Goal: Task Accomplishment & Management: Manage account settings

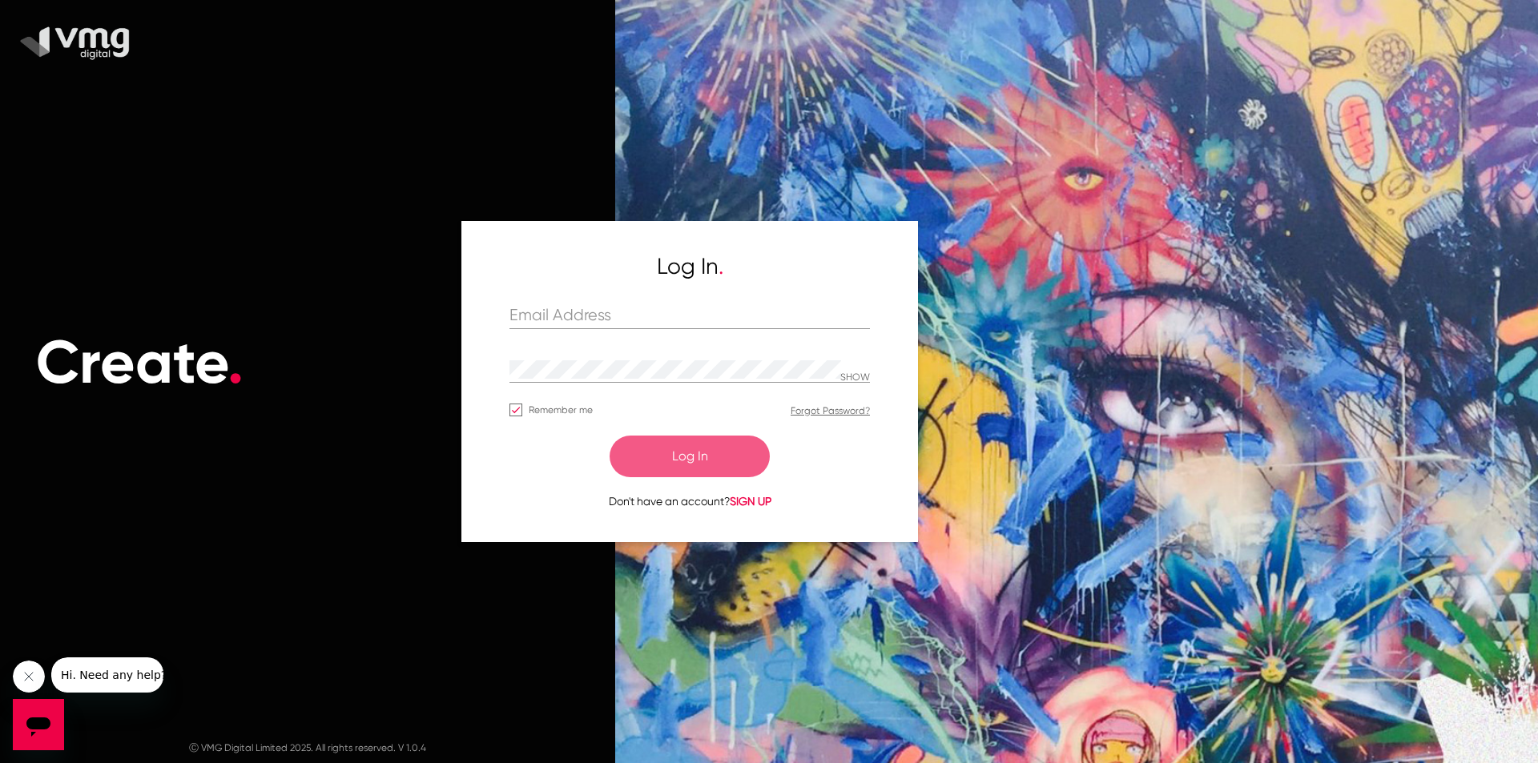
click at [601, 297] on div "Log In . SHOW Remember me Forgot Password? Log In Don't have an account? SIGN UP" at bounding box center [689, 381] width 360 height 256
click at [605, 307] on input "text" at bounding box center [689, 316] width 360 height 18
type input "[EMAIL_ADDRESS][DOMAIN_NAME]"
click at [711, 461] on button "Log In" at bounding box center [689, 457] width 160 height 42
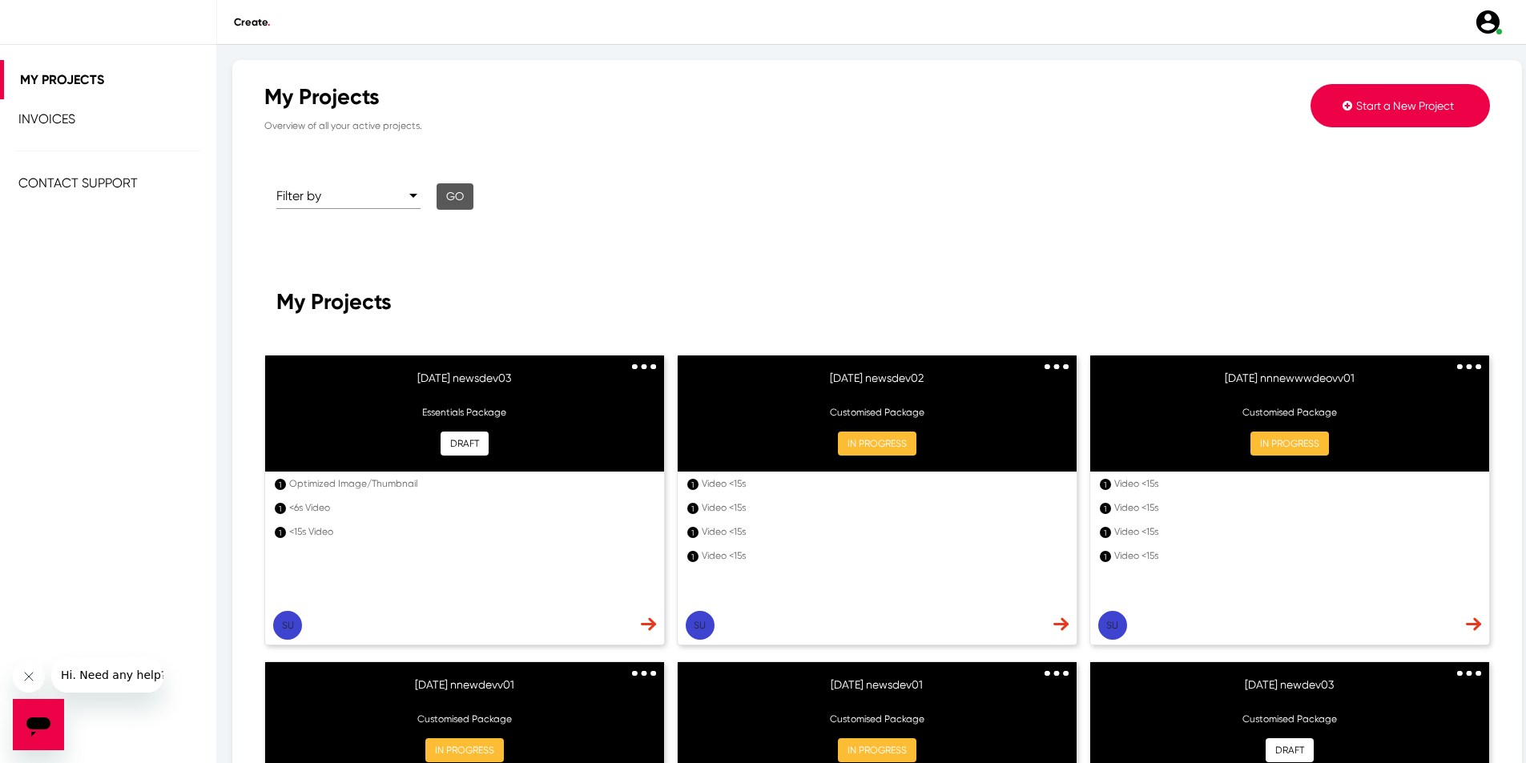
click at [45, 117] on span "Invoices" at bounding box center [46, 118] width 57 height 15
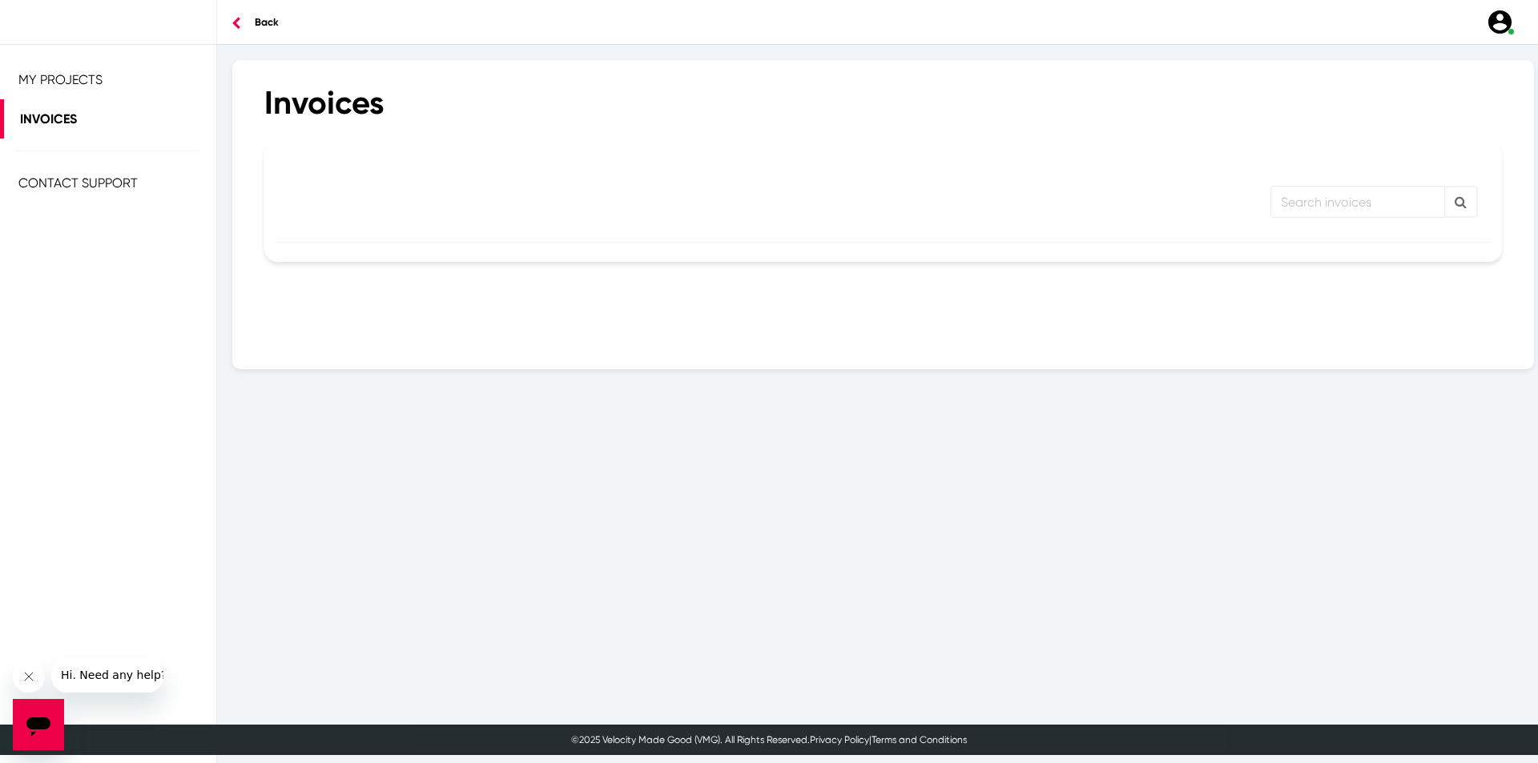
click at [58, 79] on span "My Projects" at bounding box center [60, 79] width 84 height 15
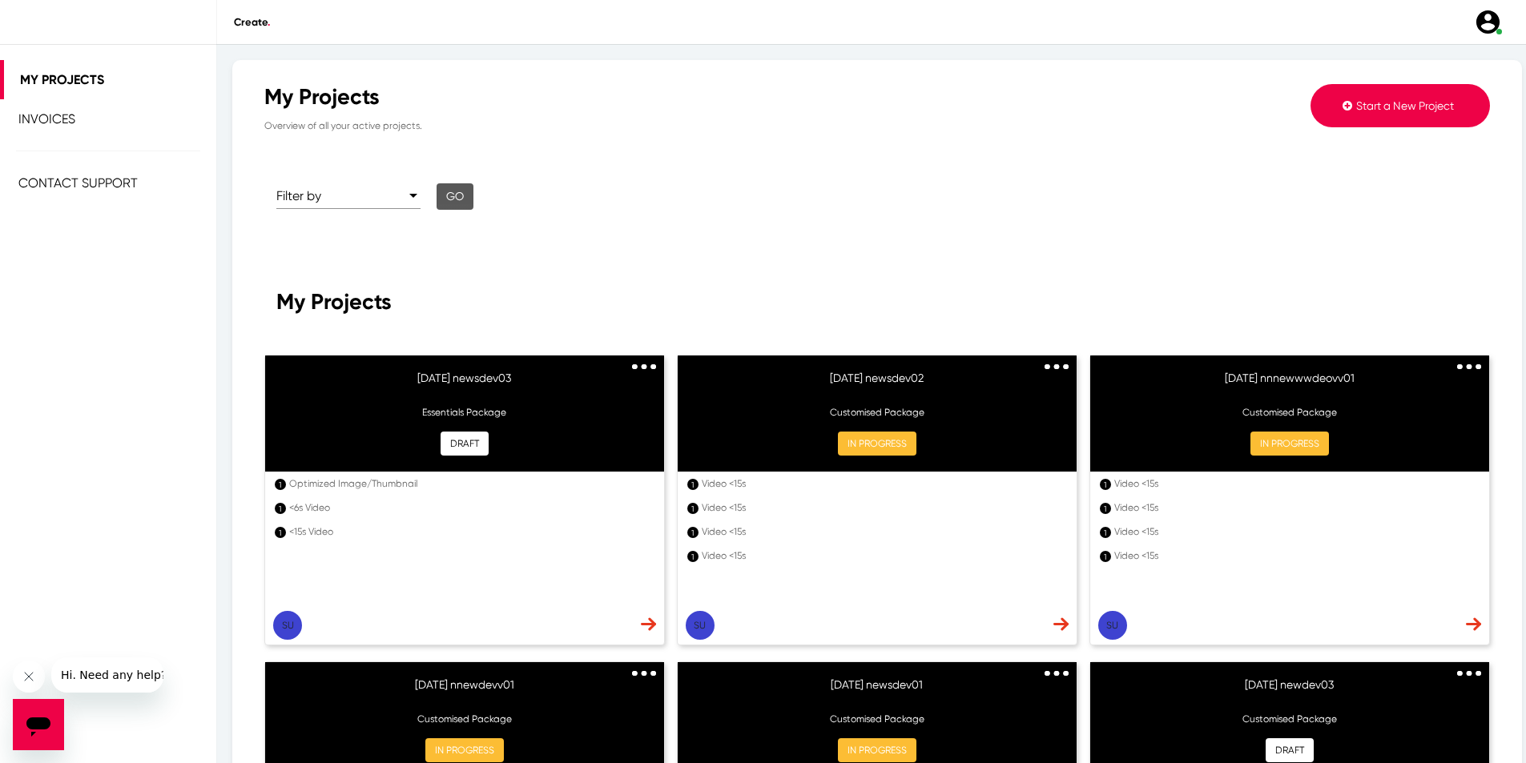
click at [412, 196] on div at bounding box center [413, 196] width 8 height 4
click at [323, 208] on span "All" at bounding box center [348, 196] width 144 height 38
click at [447, 204] on button "Go" at bounding box center [454, 196] width 37 height 26
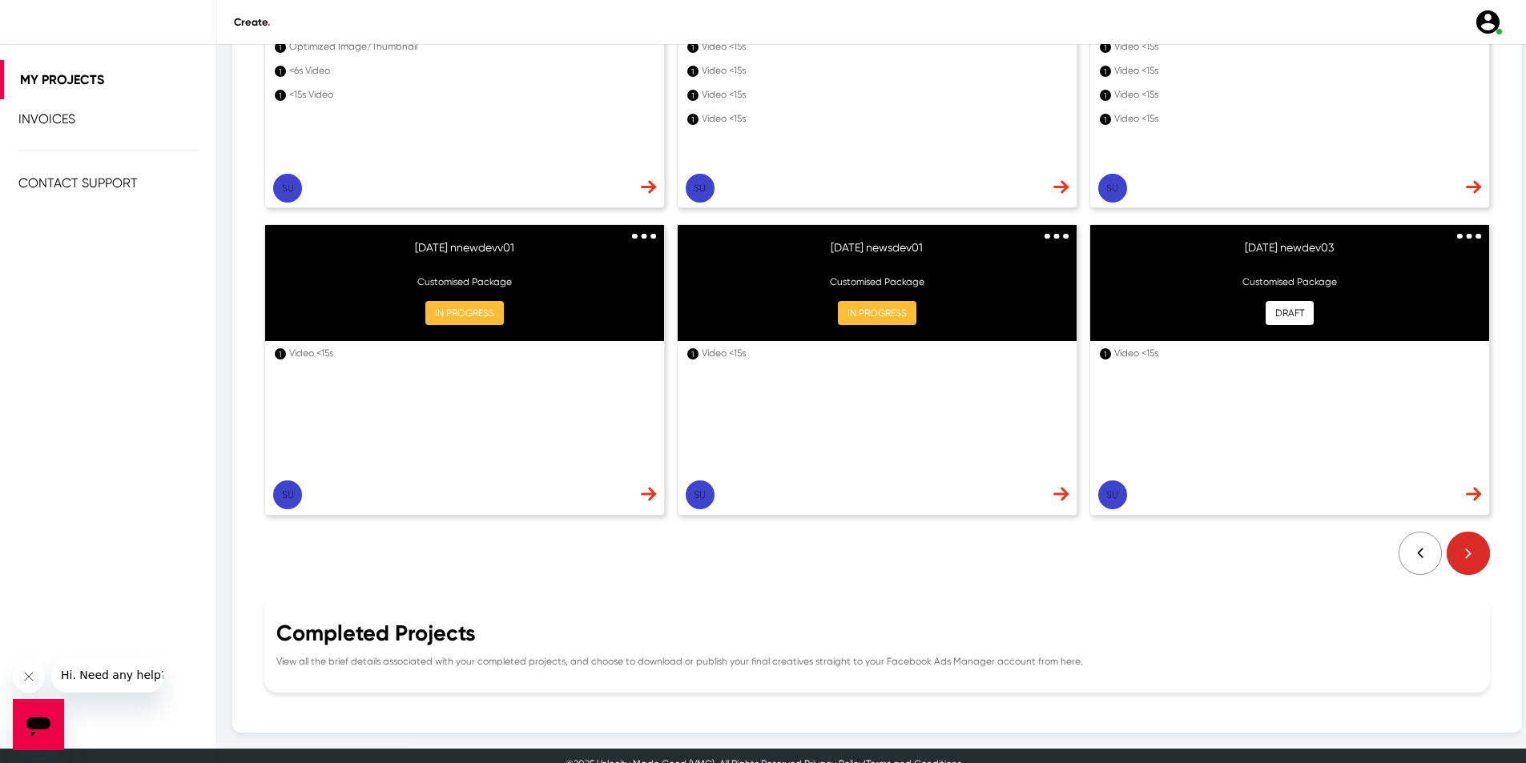
scroll to position [453, 0]
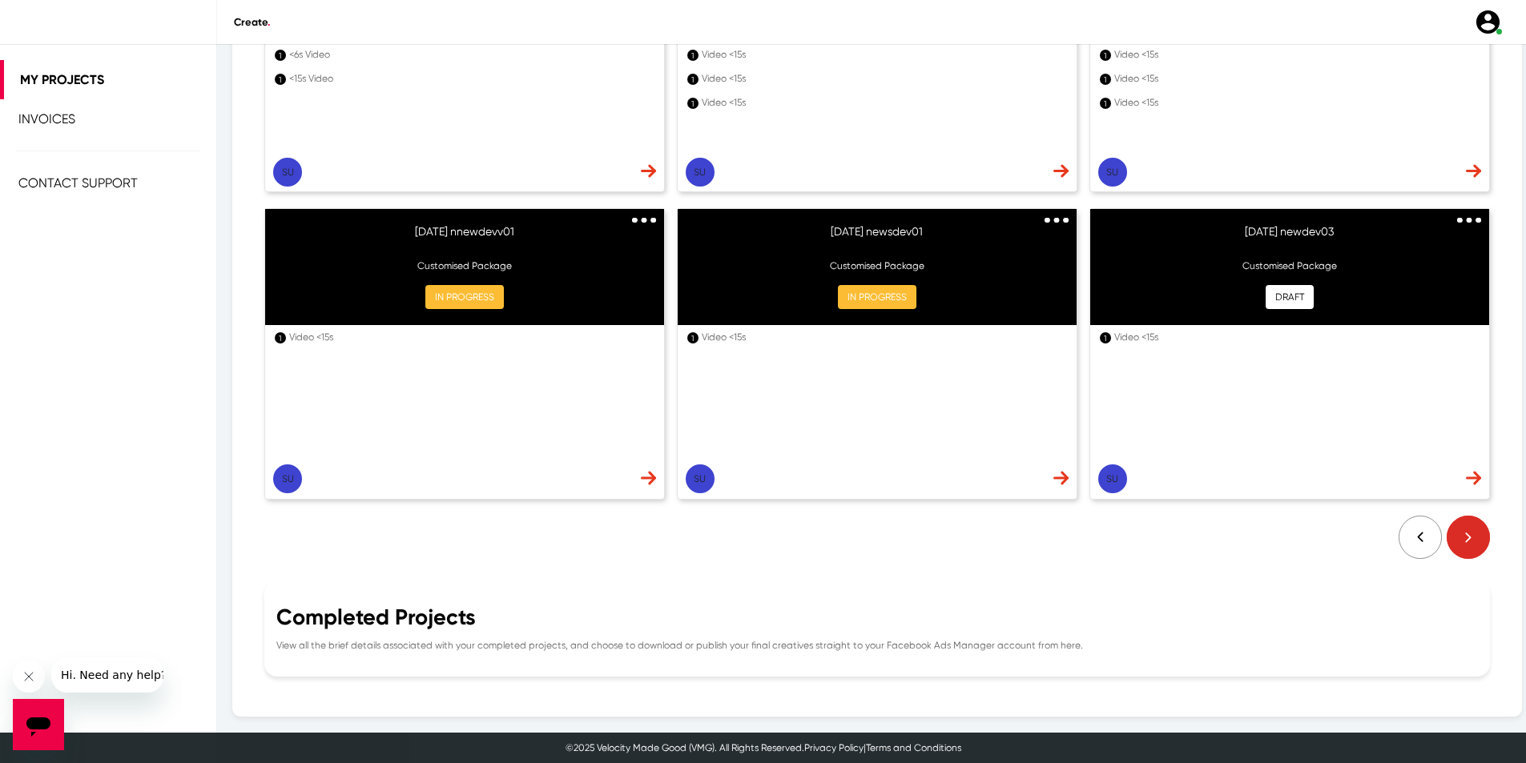
click at [474, 625] on div "Completed Projects" at bounding box center [876, 618] width 1201 height 26
click at [1456, 538] on img at bounding box center [1466, 537] width 48 height 43
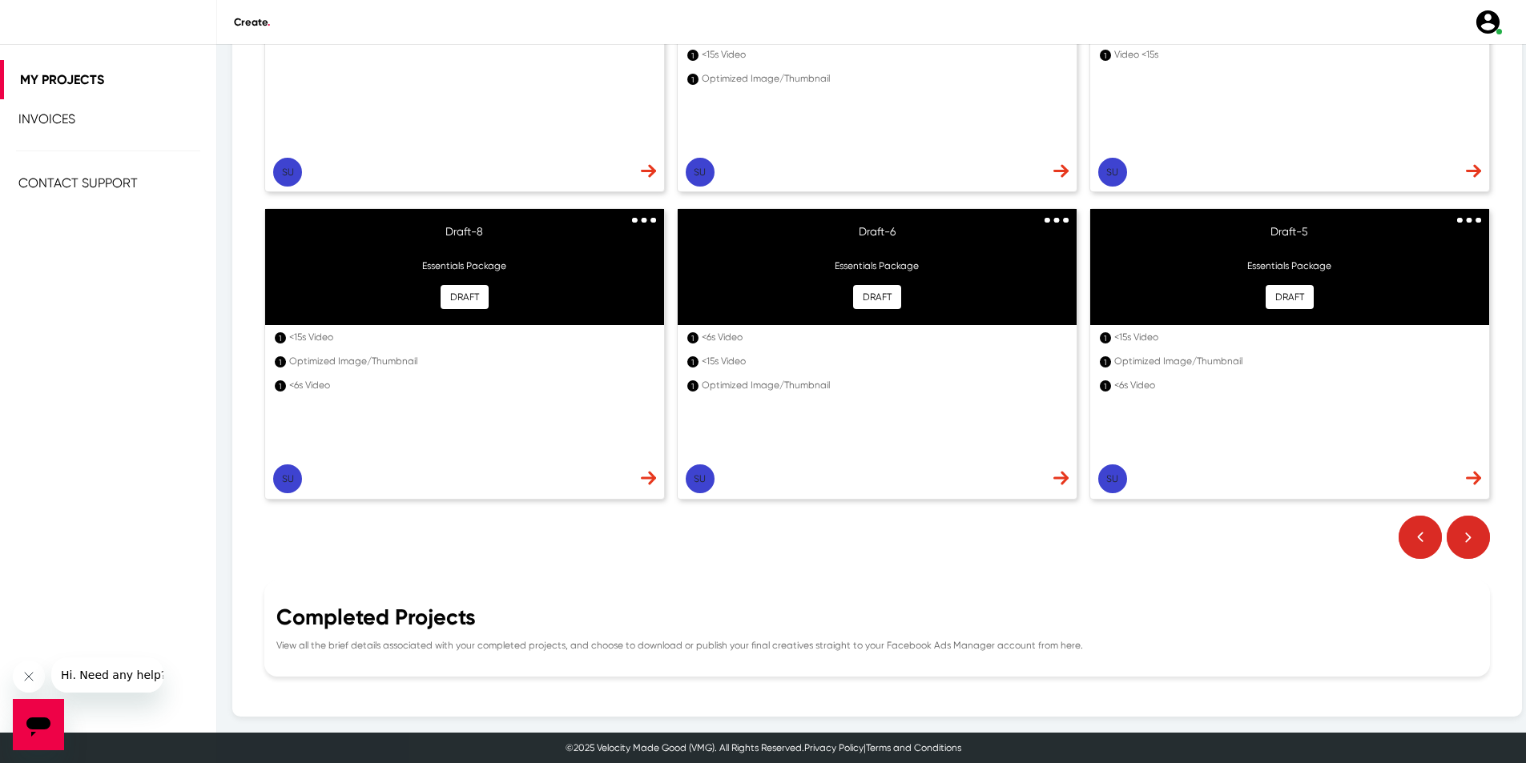
click at [1457, 540] on img at bounding box center [1466, 537] width 48 height 43
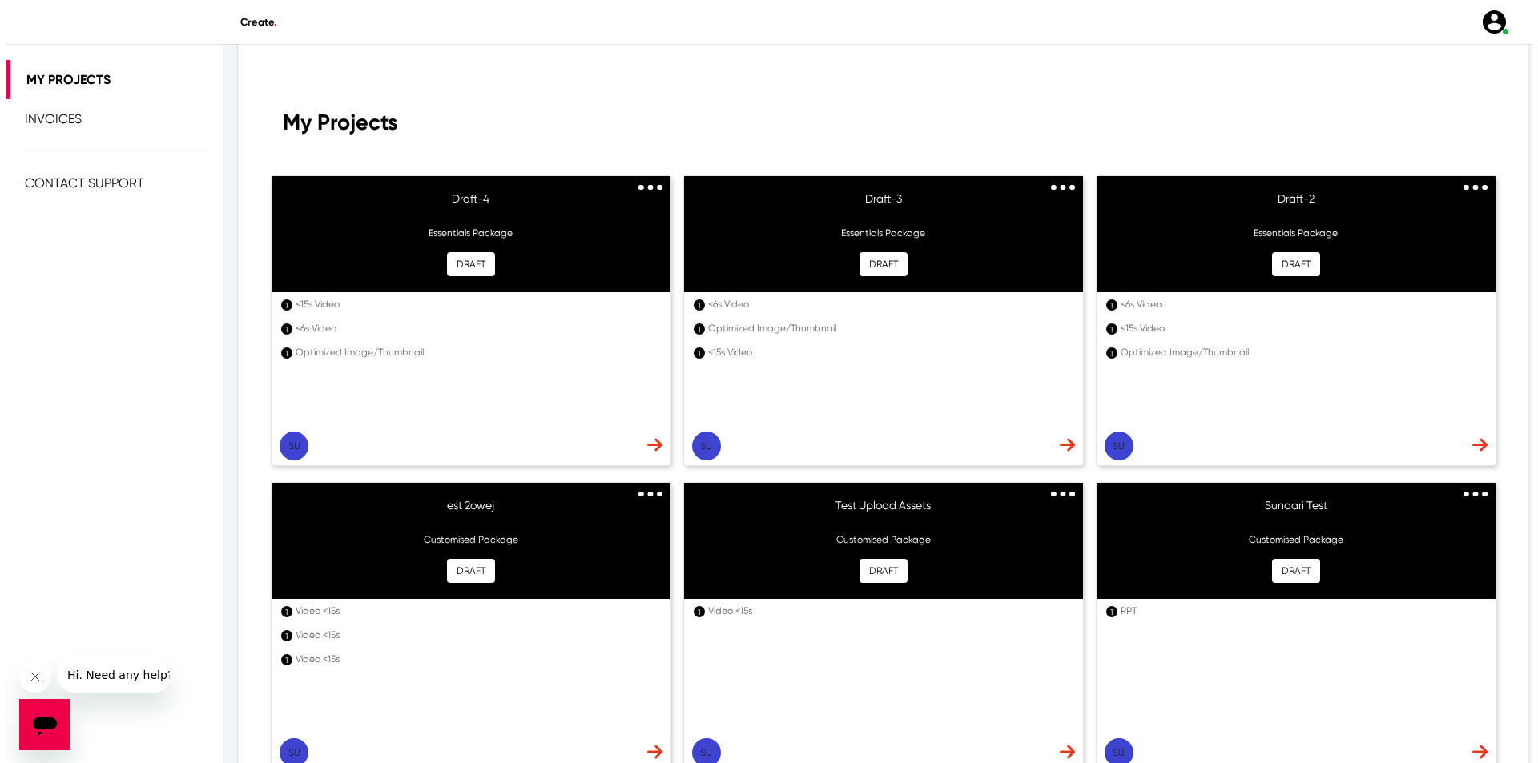
scroll to position [0, 0]
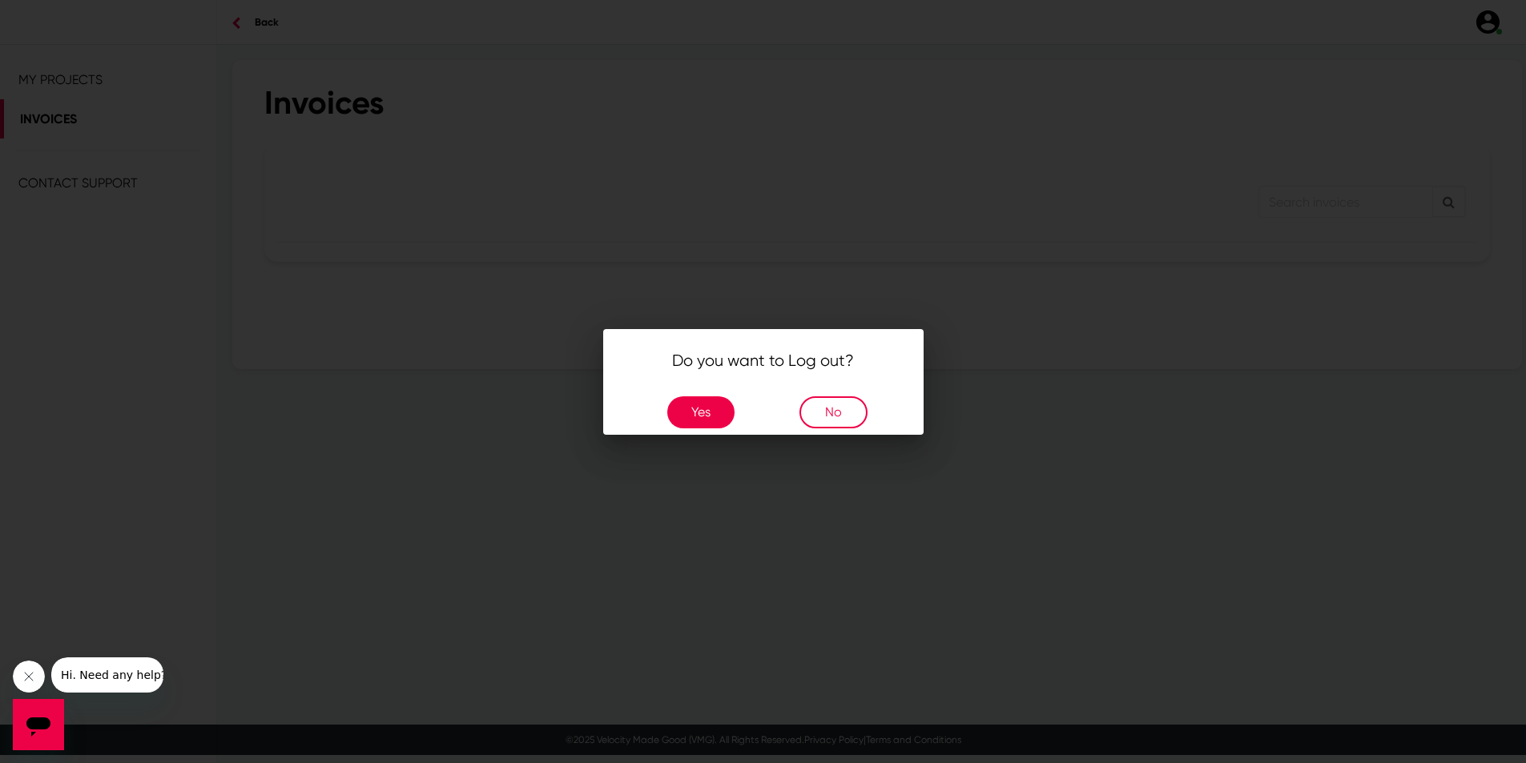
click at [725, 412] on button "Yes" at bounding box center [700, 412] width 67 height 32
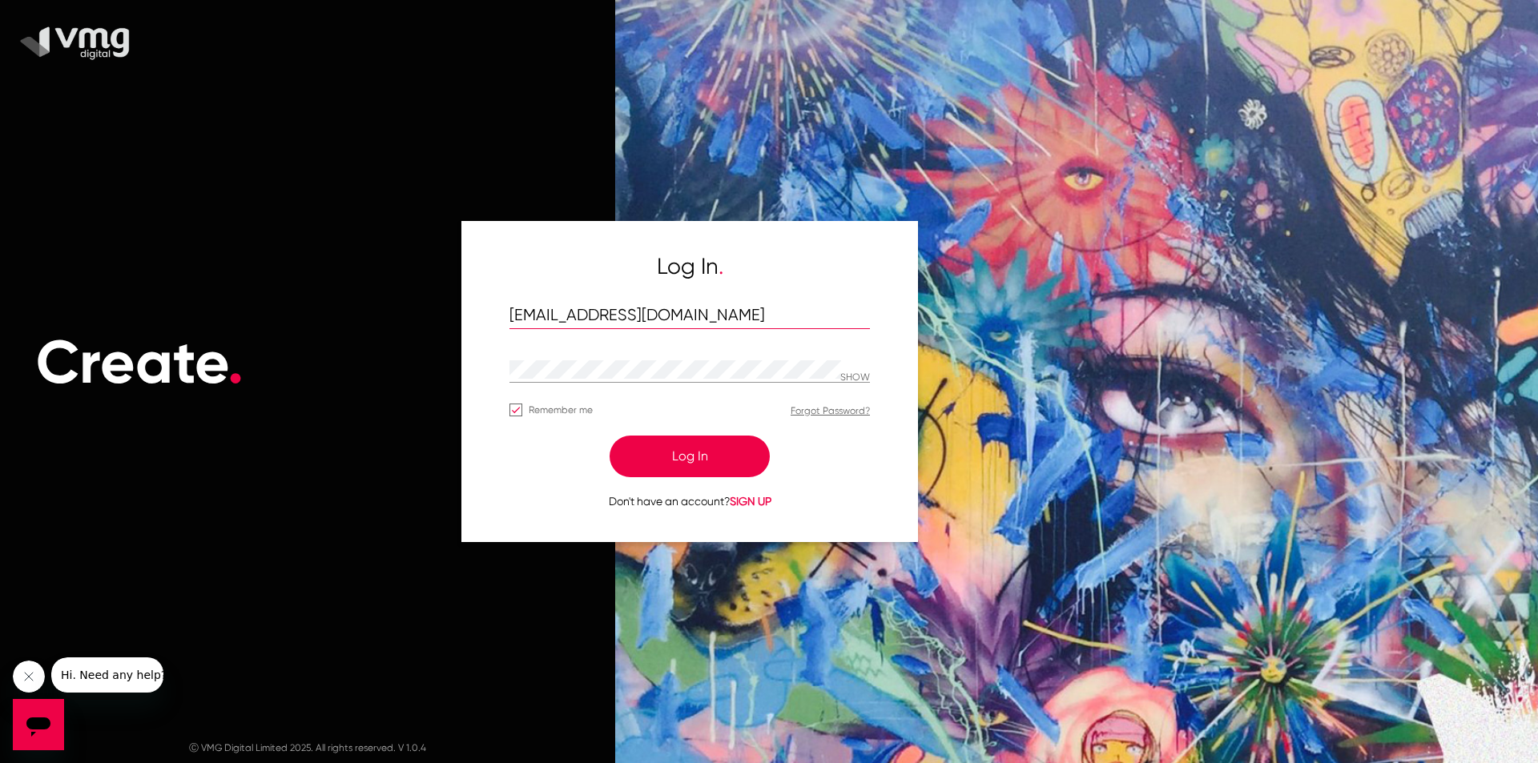
click at [680, 324] on input "[EMAIL_ADDRESS][DOMAIN_NAME]" at bounding box center [689, 316] width 360 height 18
click at [710, 320] on input "[EMAIL_ADDRESS][DOMAIN_NAME]" at bounding box center [689, 316] width 360 height 18
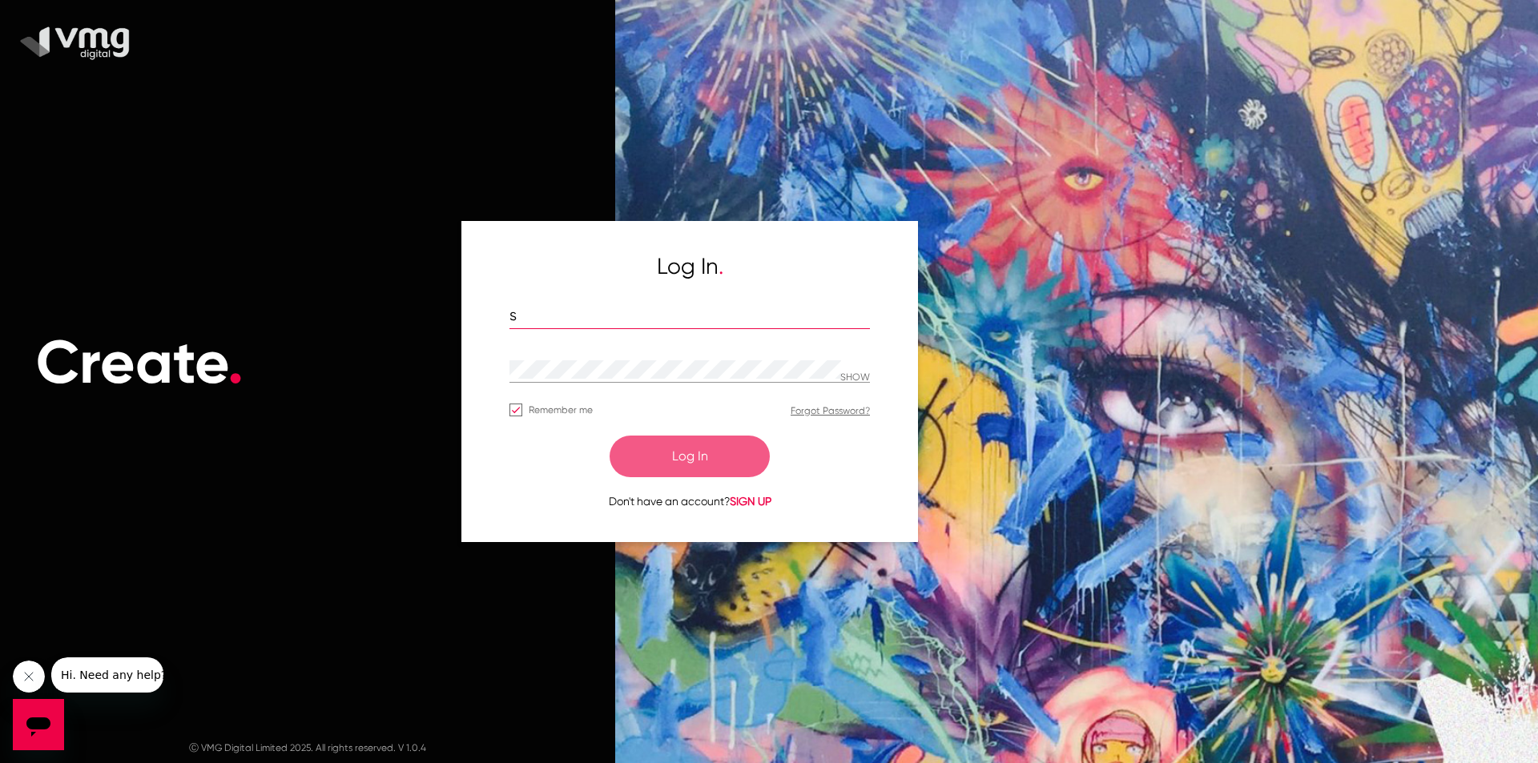
type input "si"
click at [698, 324] on input "si" at bounding box center [689, 316] width 360 height 18
click at [573, 322] on input "text" at bounding box center [689, 316] width 360 height 18
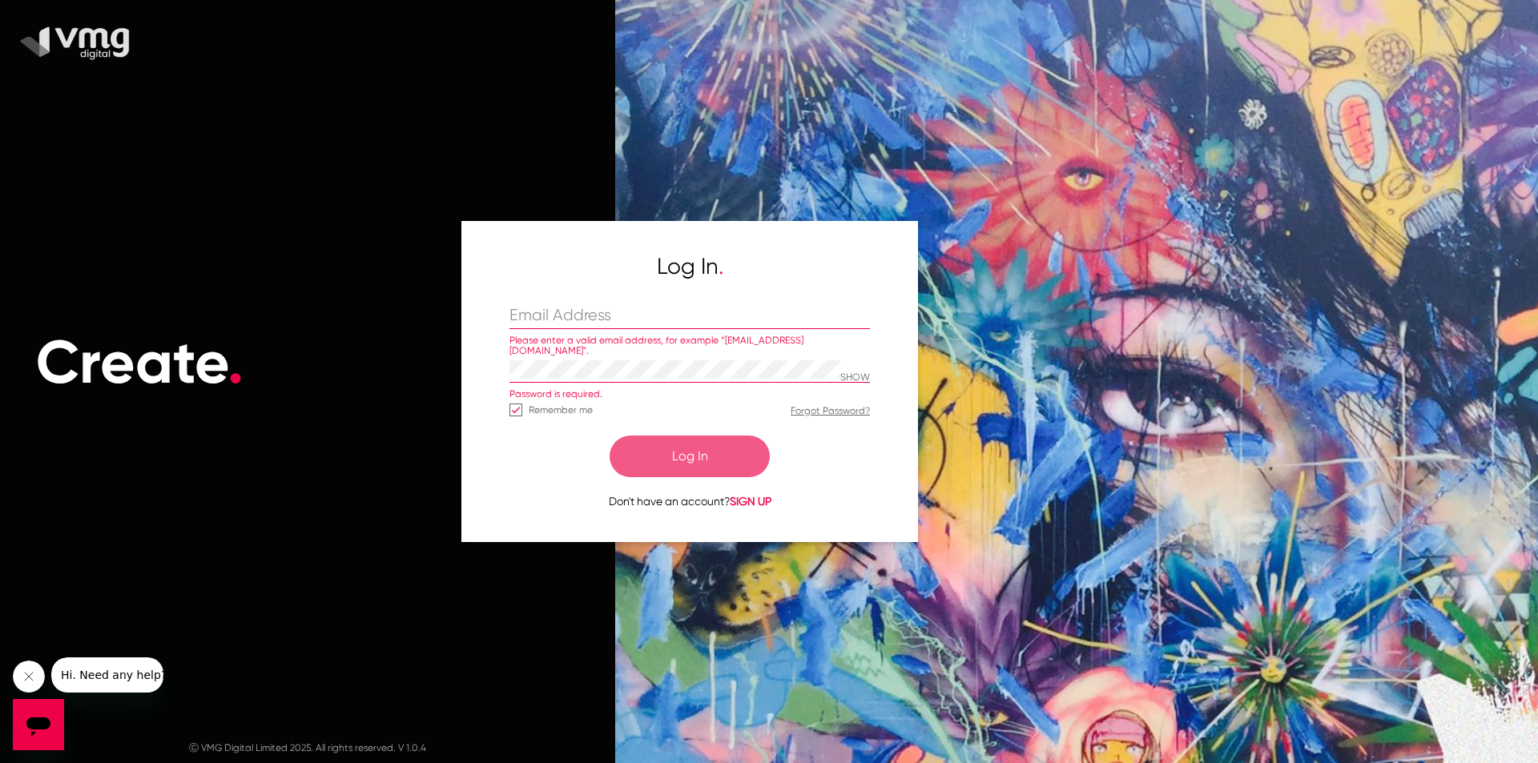
click at [624, 316] on input "text" at bounding box center [689, 316] width 360 height 18
type input "d"
type input "s"
click at [563, 318] on input "text" at bounding box center [689, 316] width 360 height 18
type input "[PERSON_NAME][EMAIL_ADDRESS][DOMAIN_NAME]"
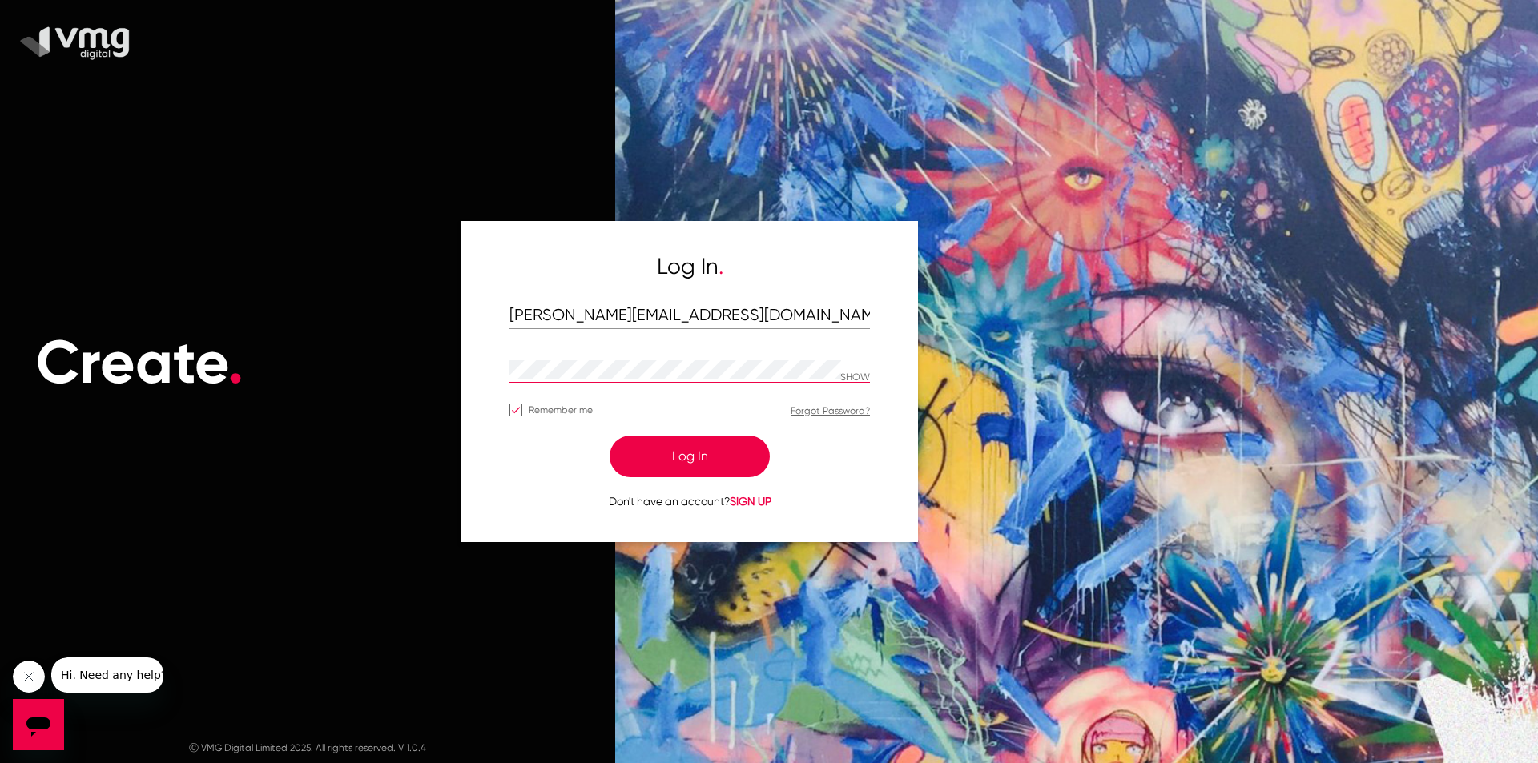
click at [609, 436] on button "Log In" at bounding box center [689, 457] width 160 height 42
